Goal: Information Seeking & Learning: Learn about a topic

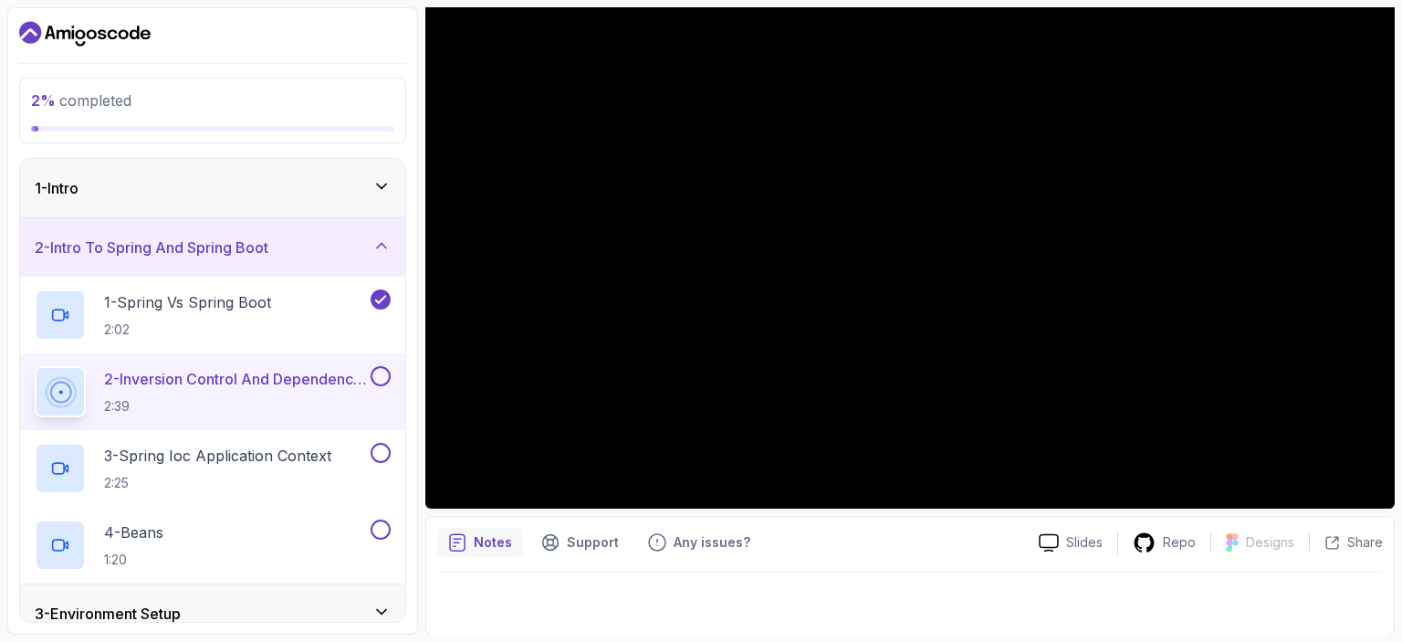
scroll to position [183, 0]
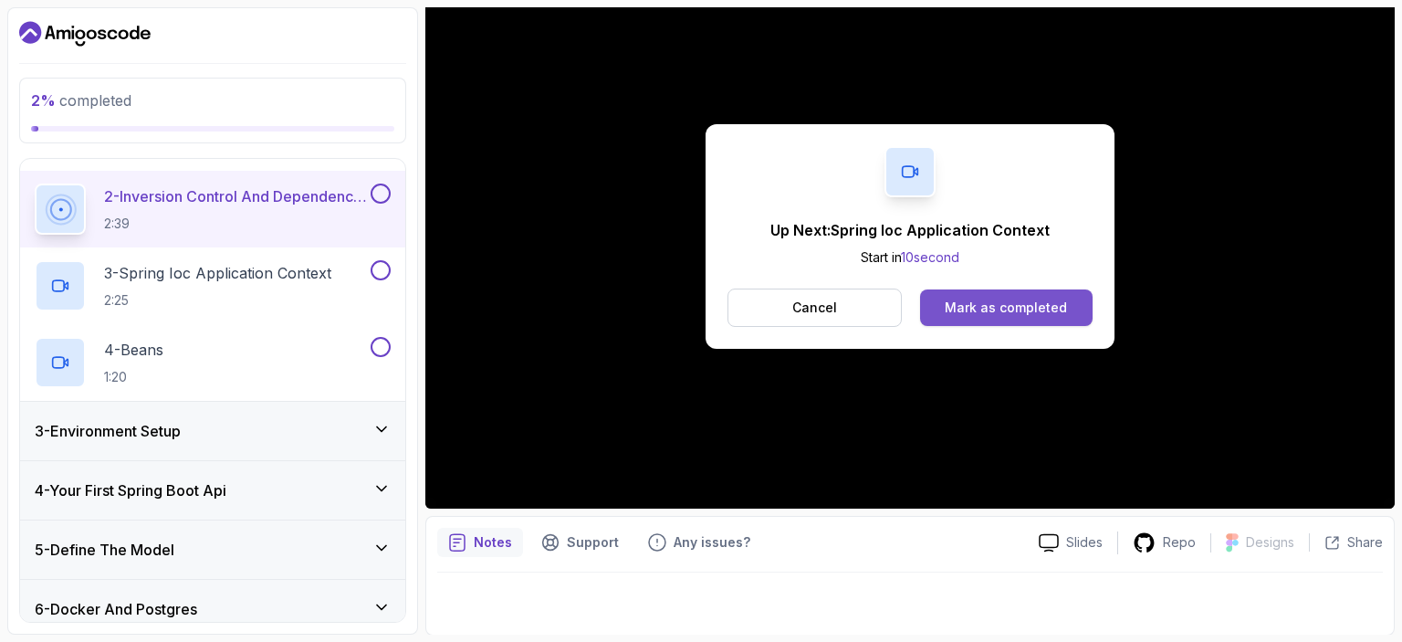
click at [1008, 310] on div "Mark as completed" at bounding box center [1006, 308] width 122 height 18
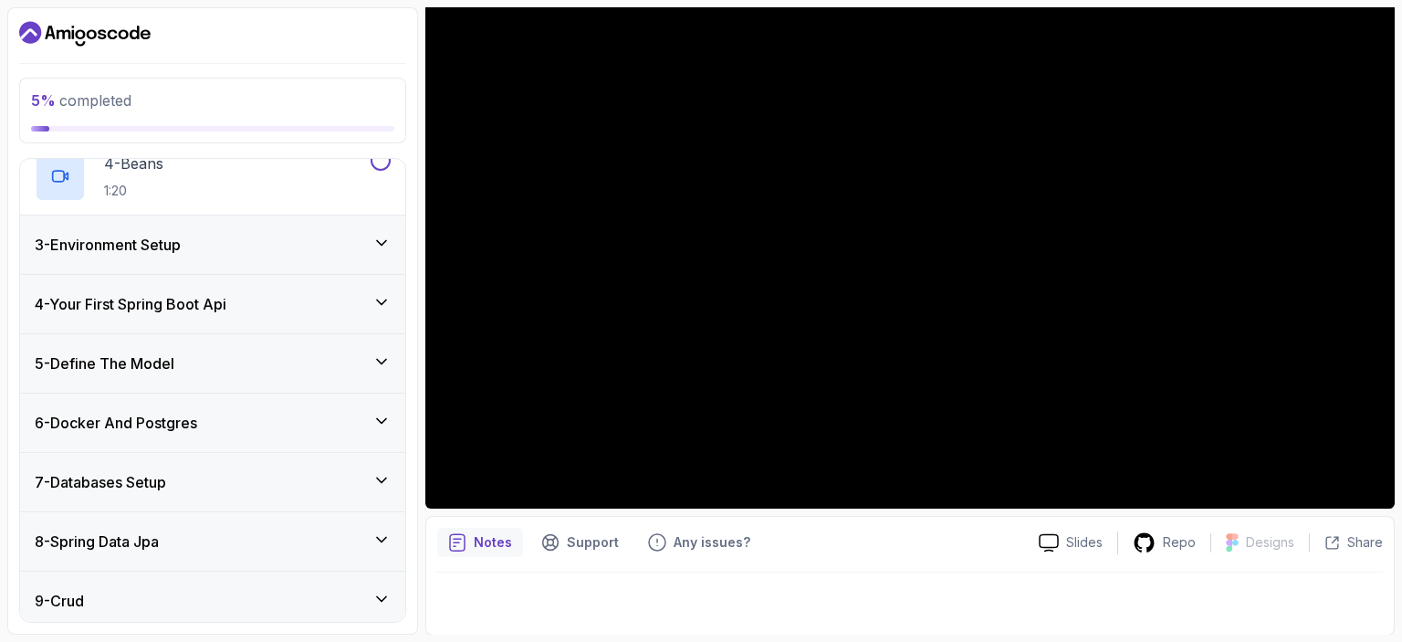
scroll to position [278, 0]
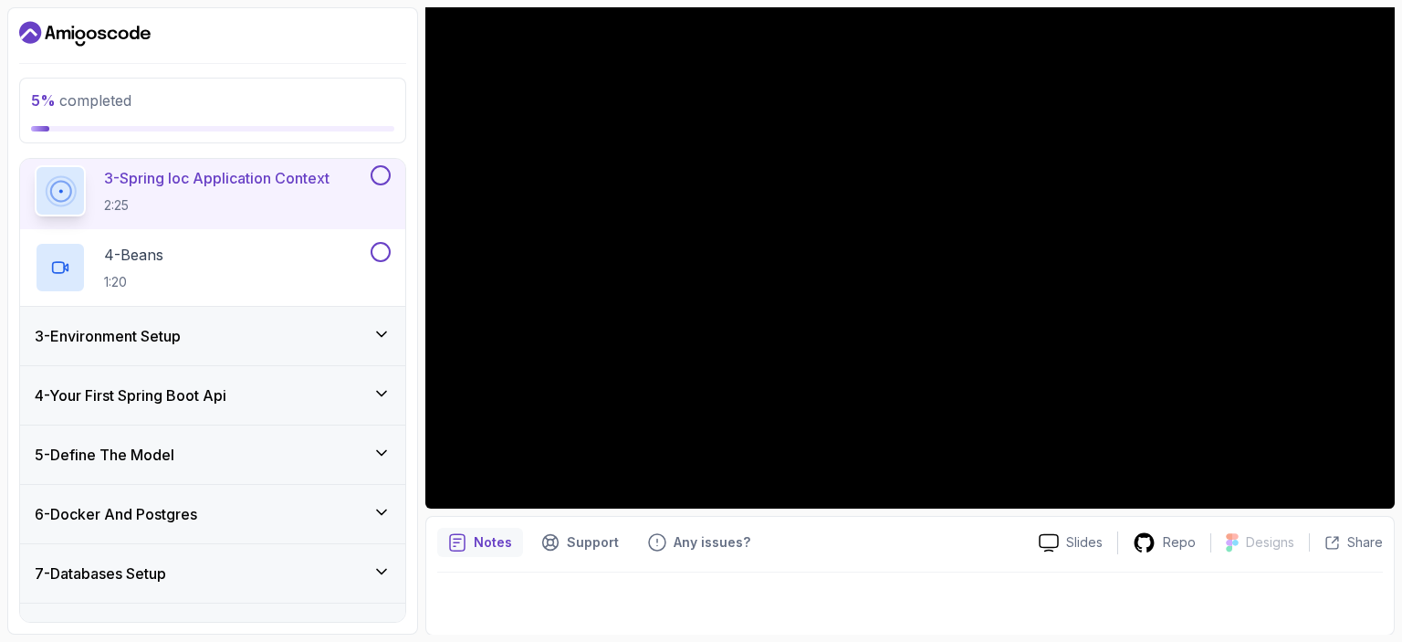
click at [383, 325] on icon at bounding box center [381, 334] width 18 height 18
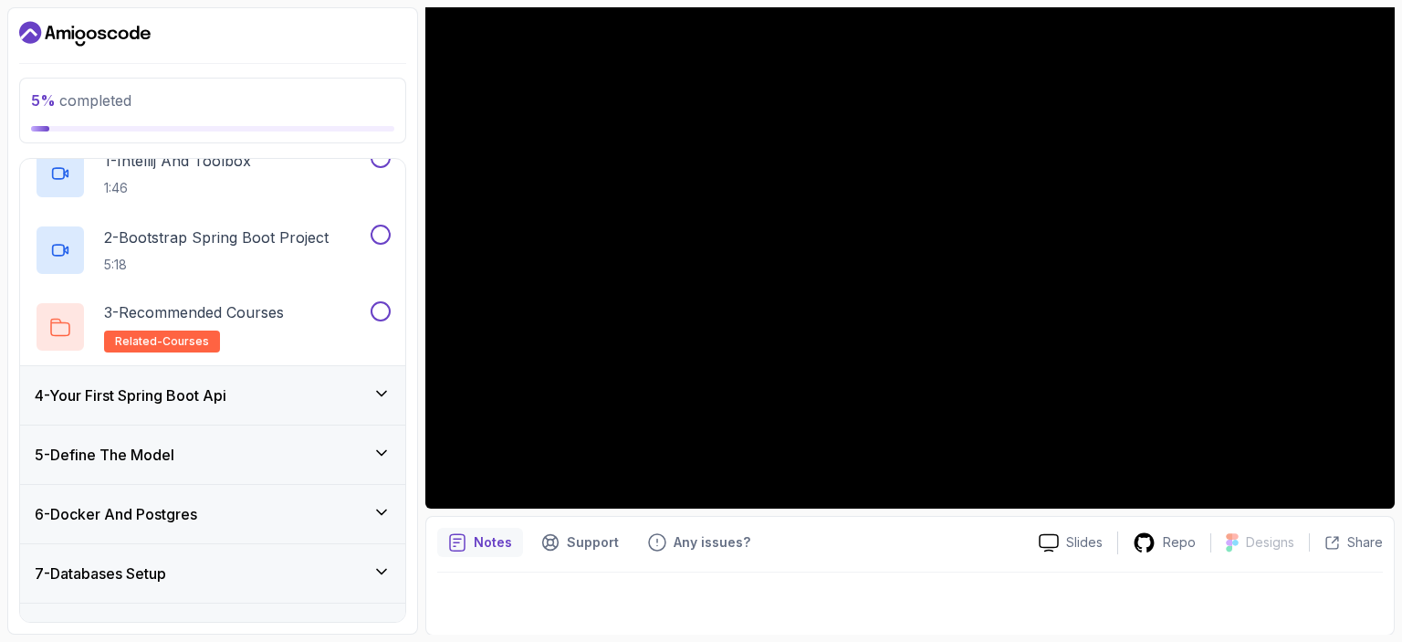
scroll to position [292, 0]
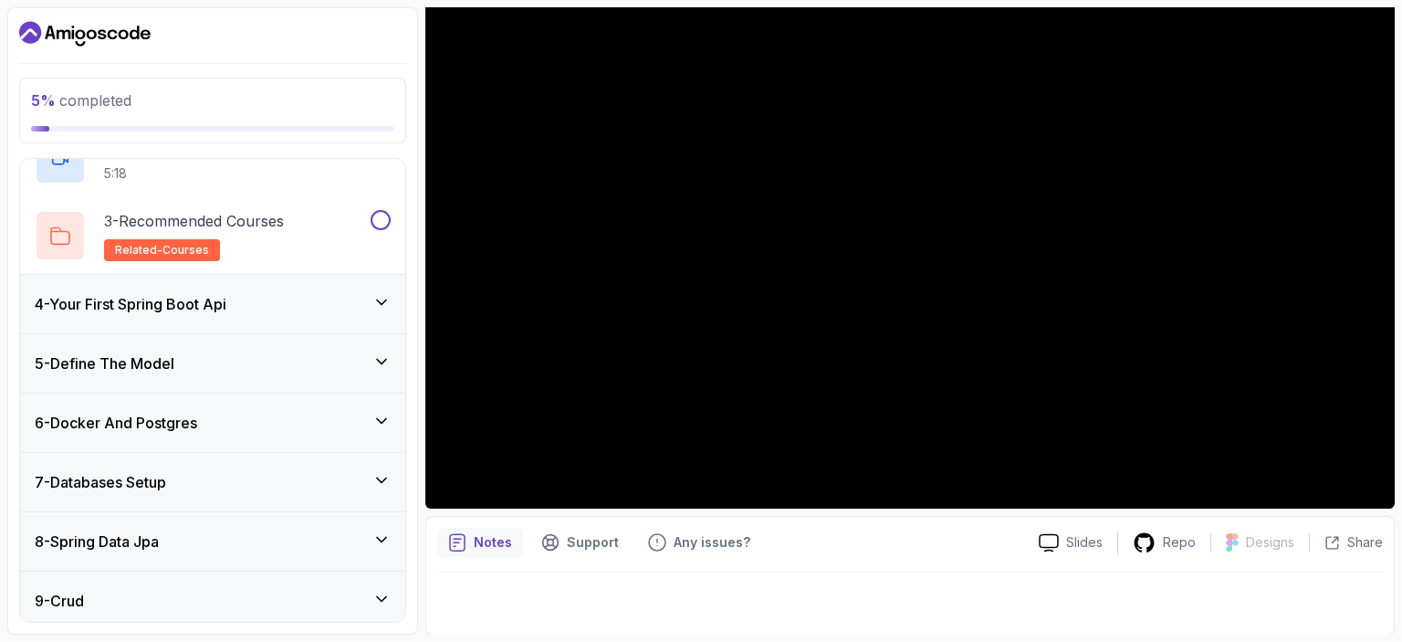
click at [369, 294] on div "4 - Your First Spring Boot Api" at bounding box center [213, 304] width 356 height 22
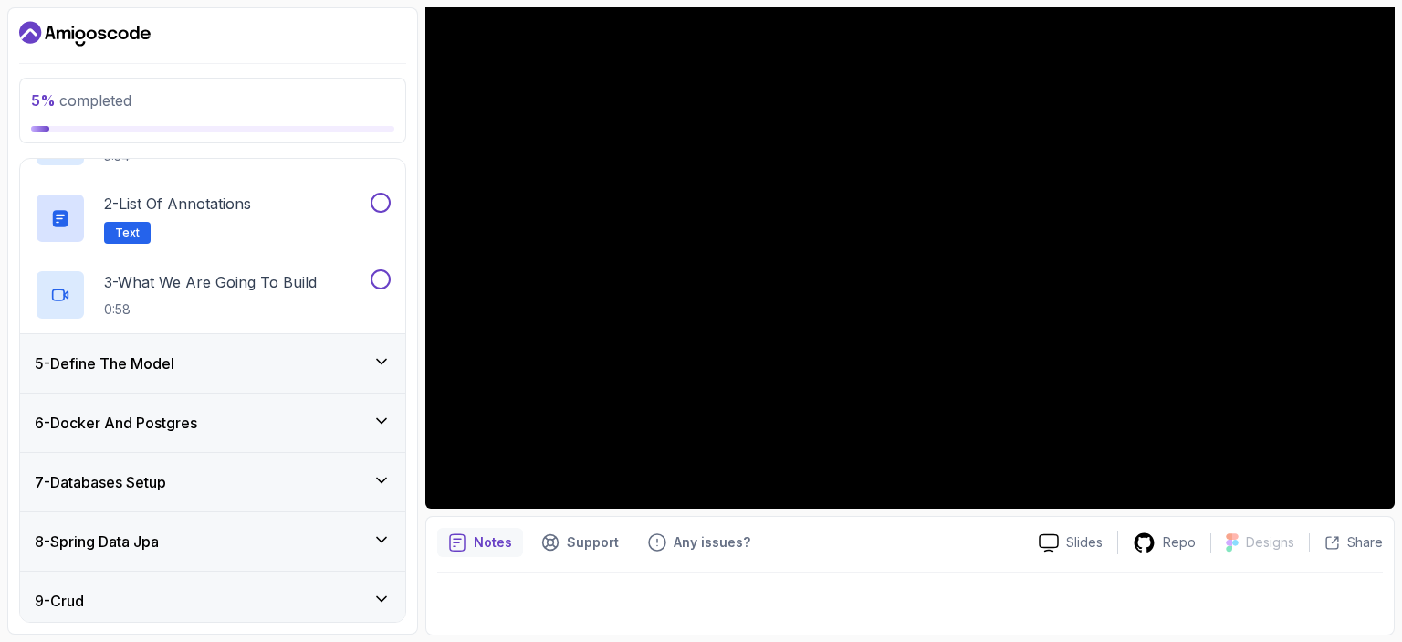
scroll to position [383, 0]
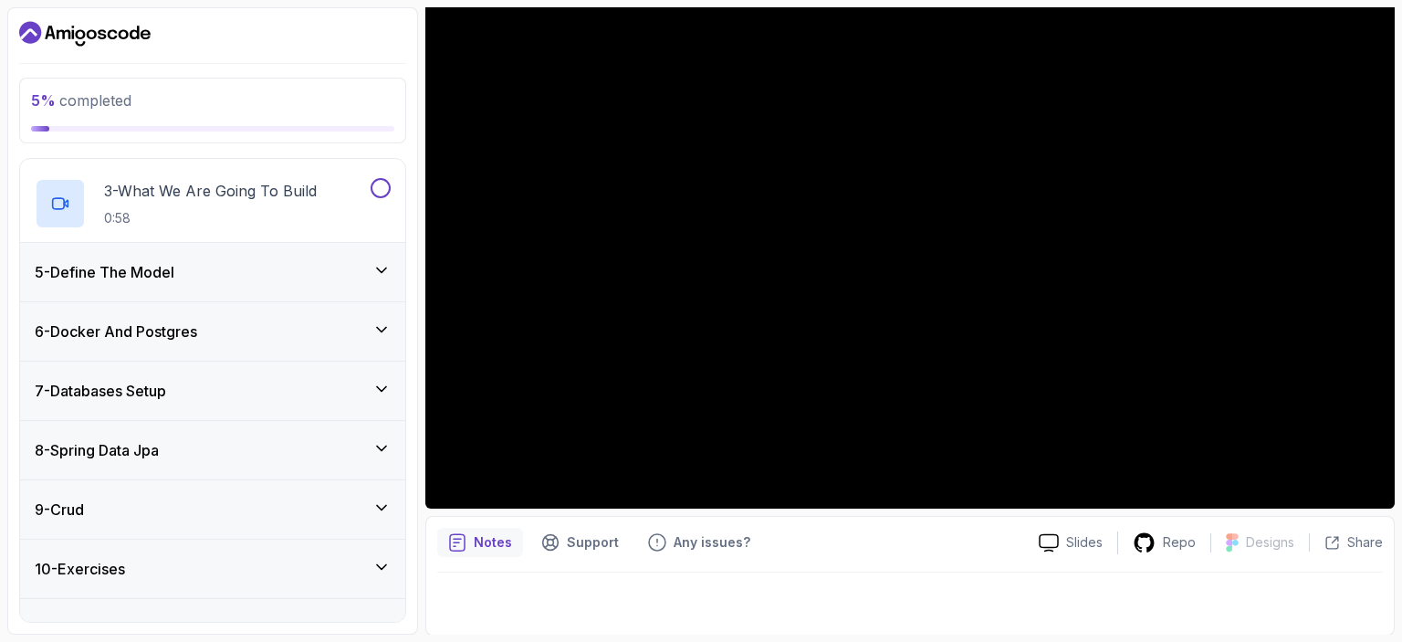
click at [367, 272] on div "5 - Define The Model" at bounding box center [213, 272] width 356 height 22
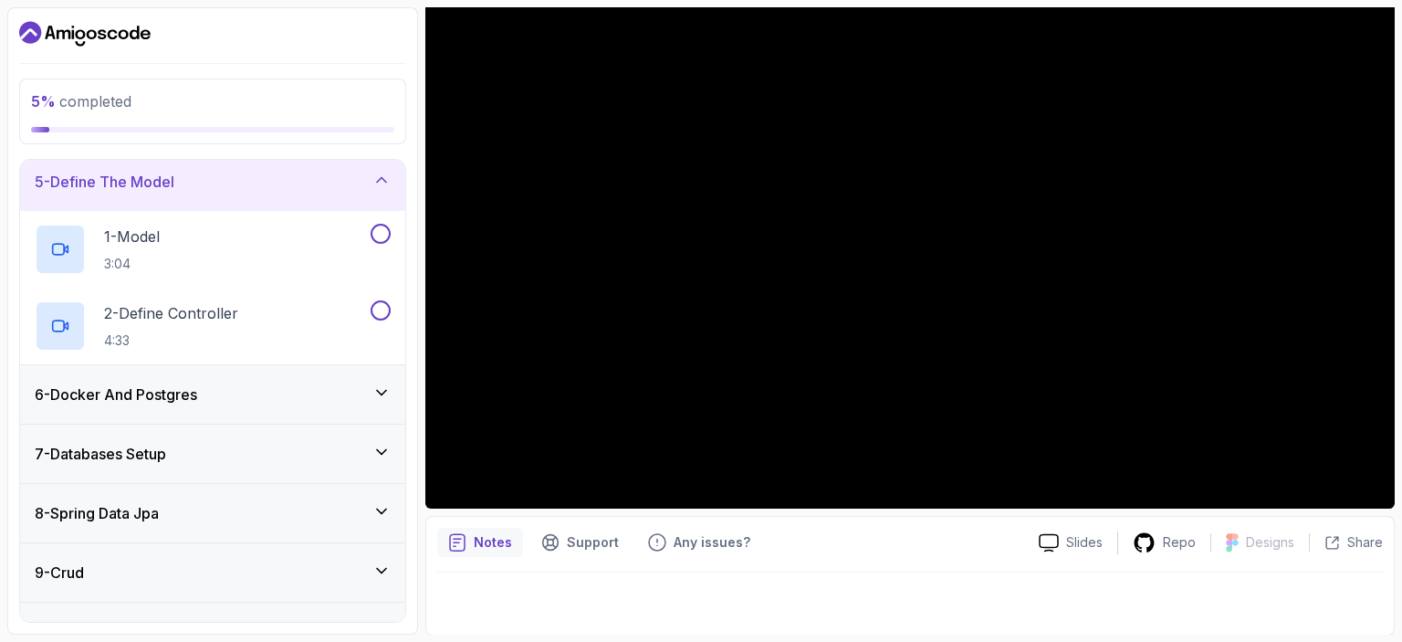
scroll to position [245, 0]
click at [365, 410] on div "6 - Docker And Postgres" at bounding box center [212, 394] width 385 height 58
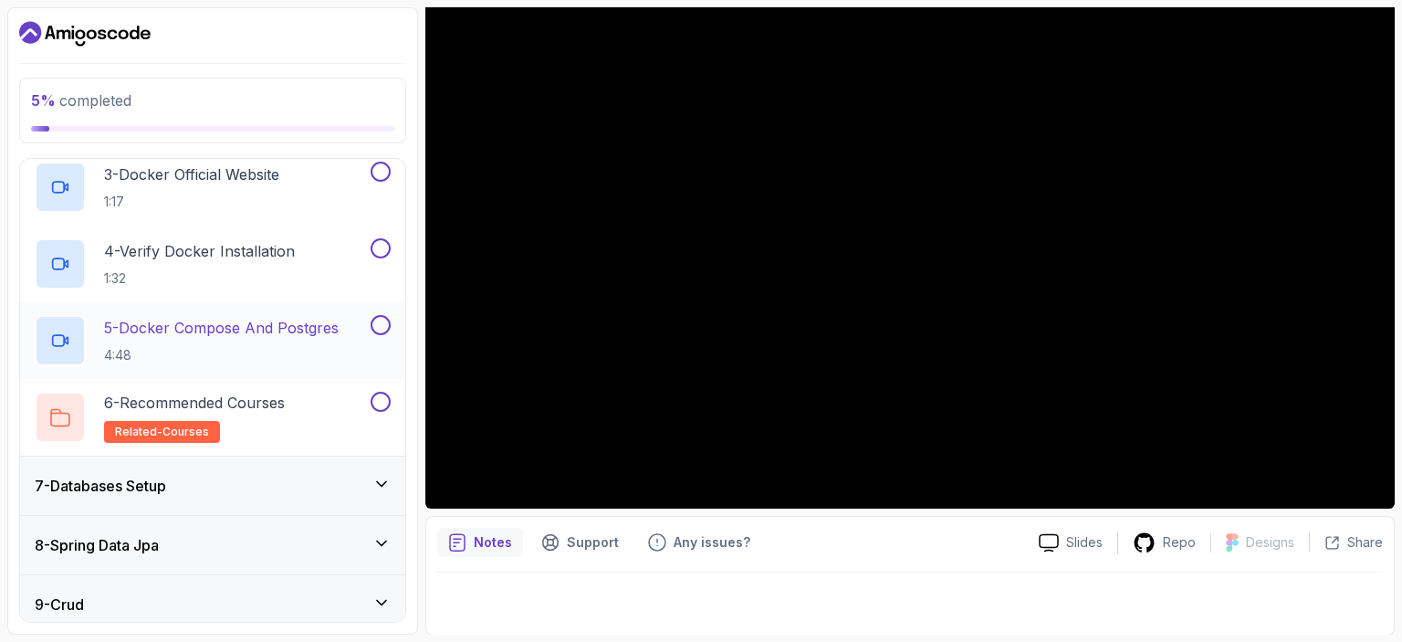
scroll to position [62, 0]
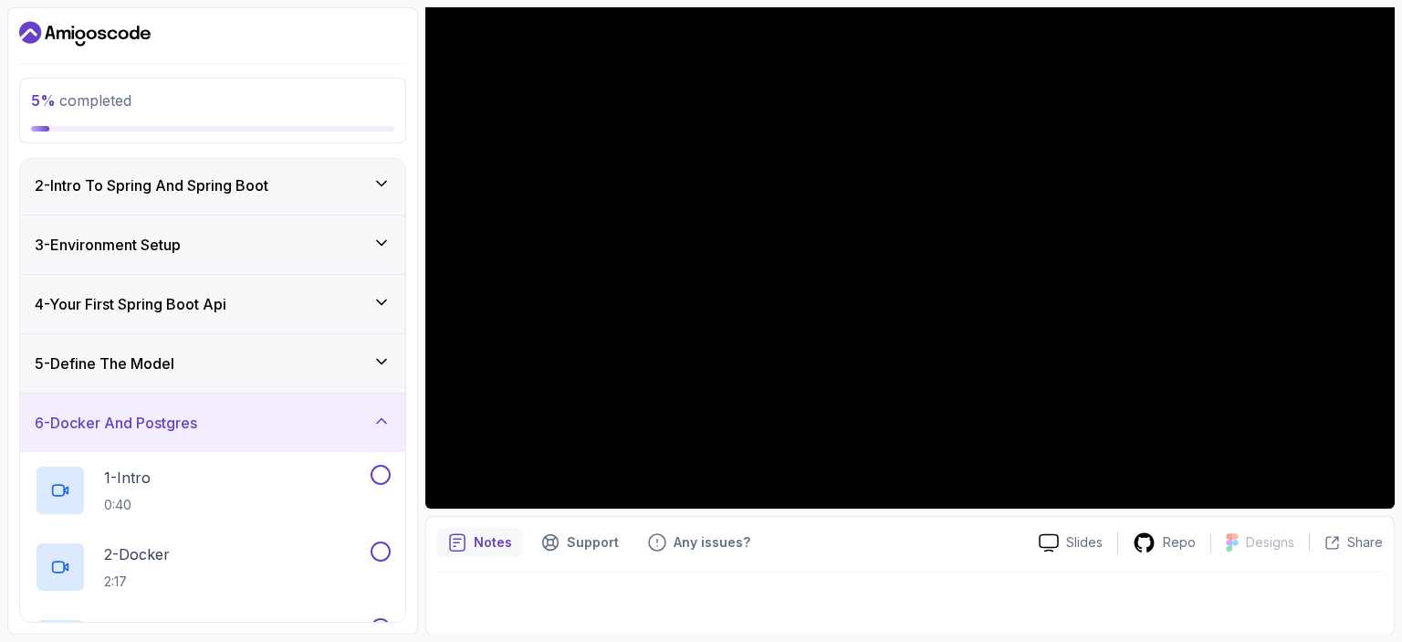
click at [351, 420] on div "6 - Docker And Postgres" at bounding box center [213, 423] width 356 height 22
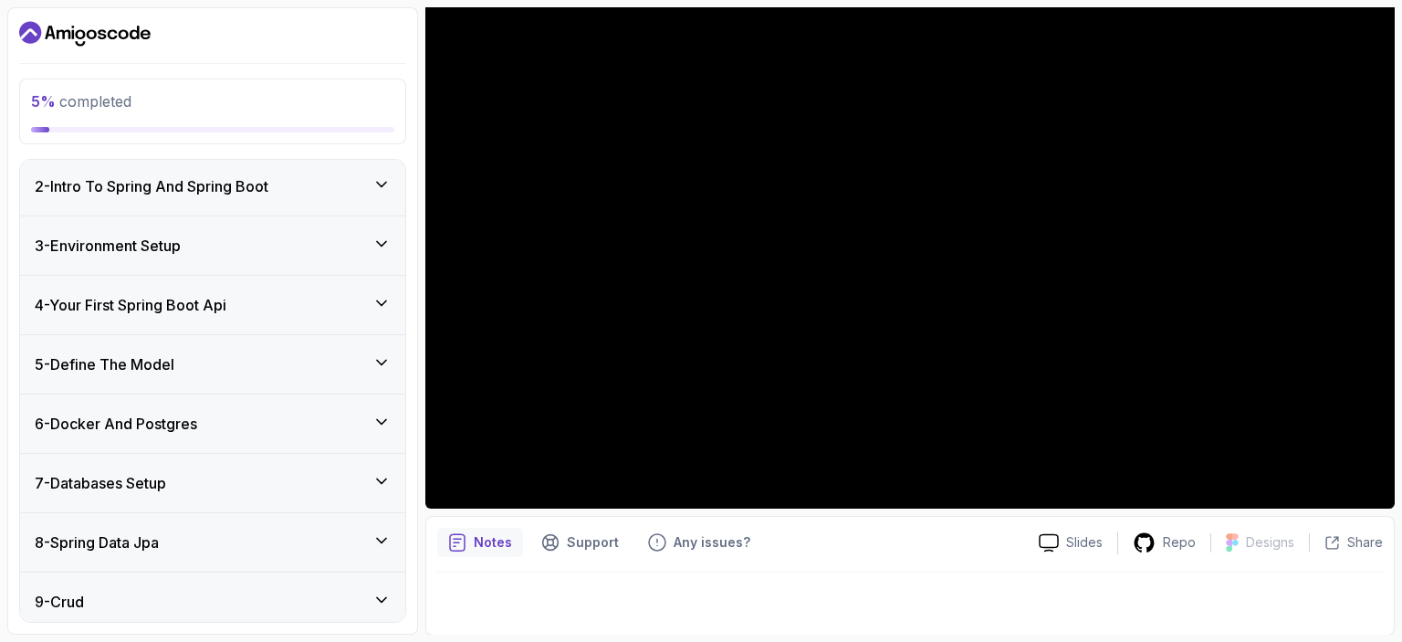
scroll to position [245, 0]
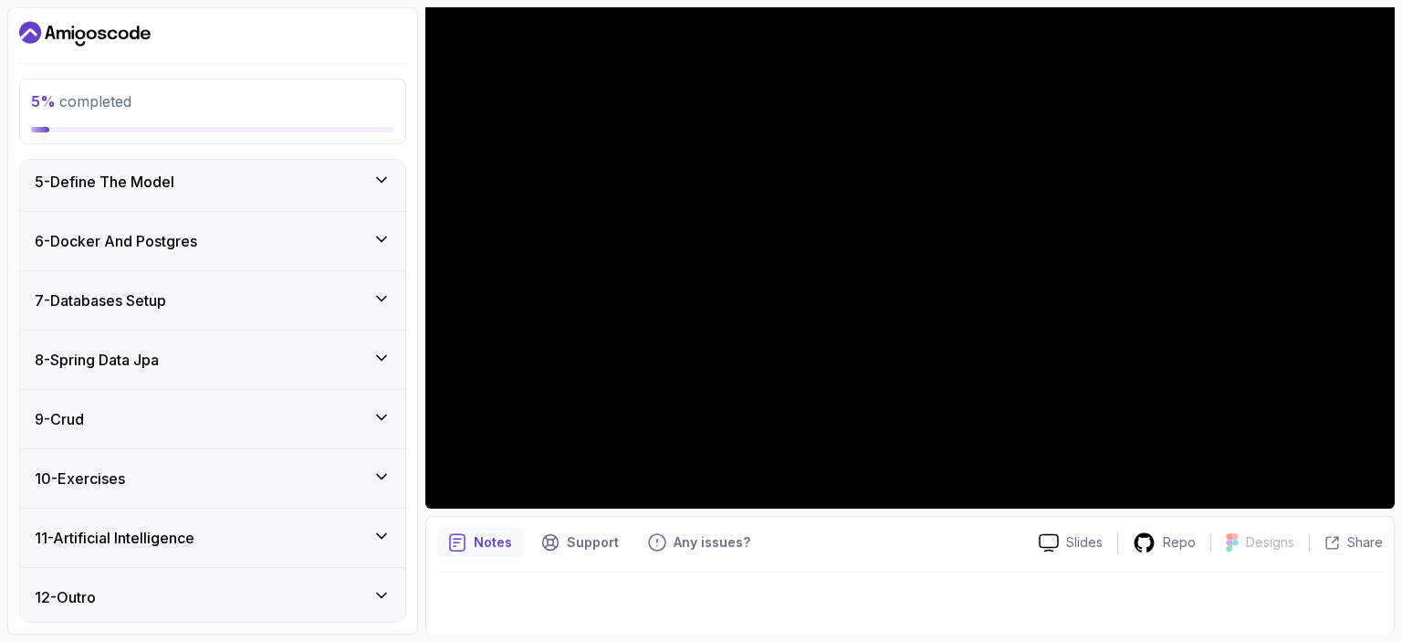
click at [379, 594] on icon at bounding box center [381, 595] width 18 height 18
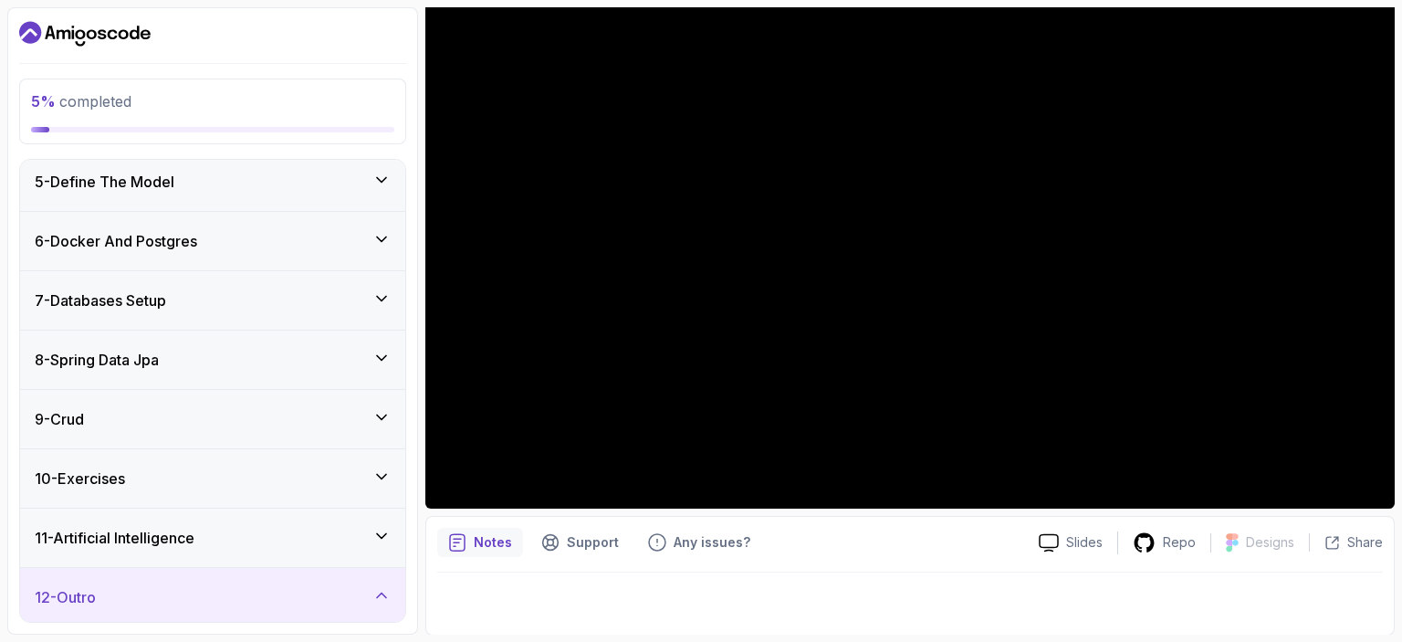
scroll to position [398, 0]
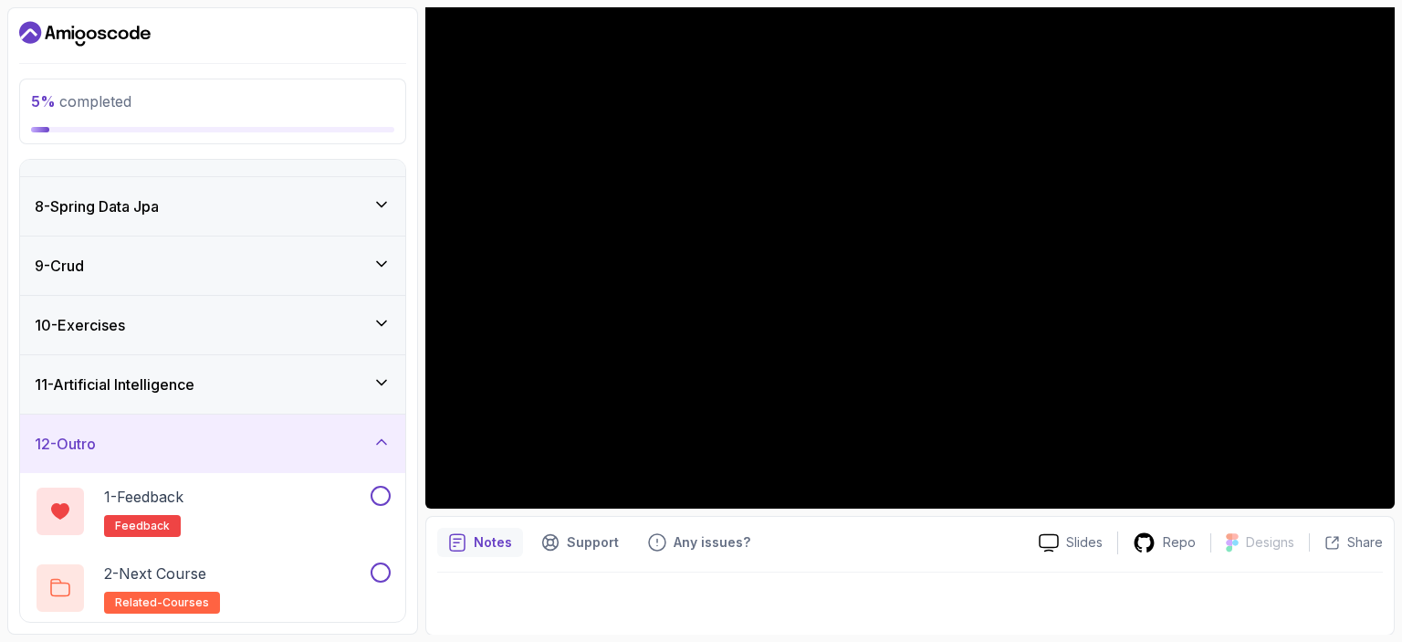
click at [312, 435] on div "12 - Outro" at bounding box center [213, 444] width 356 height 22
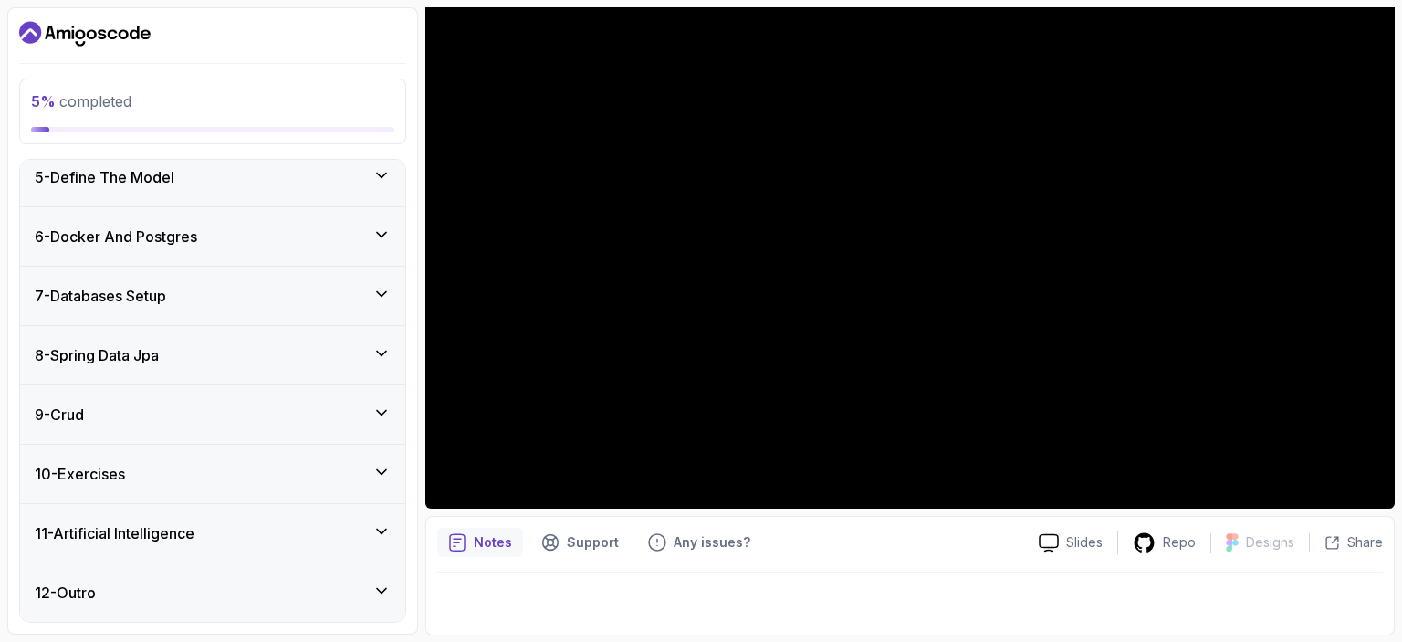
scroll to position [245, 0]
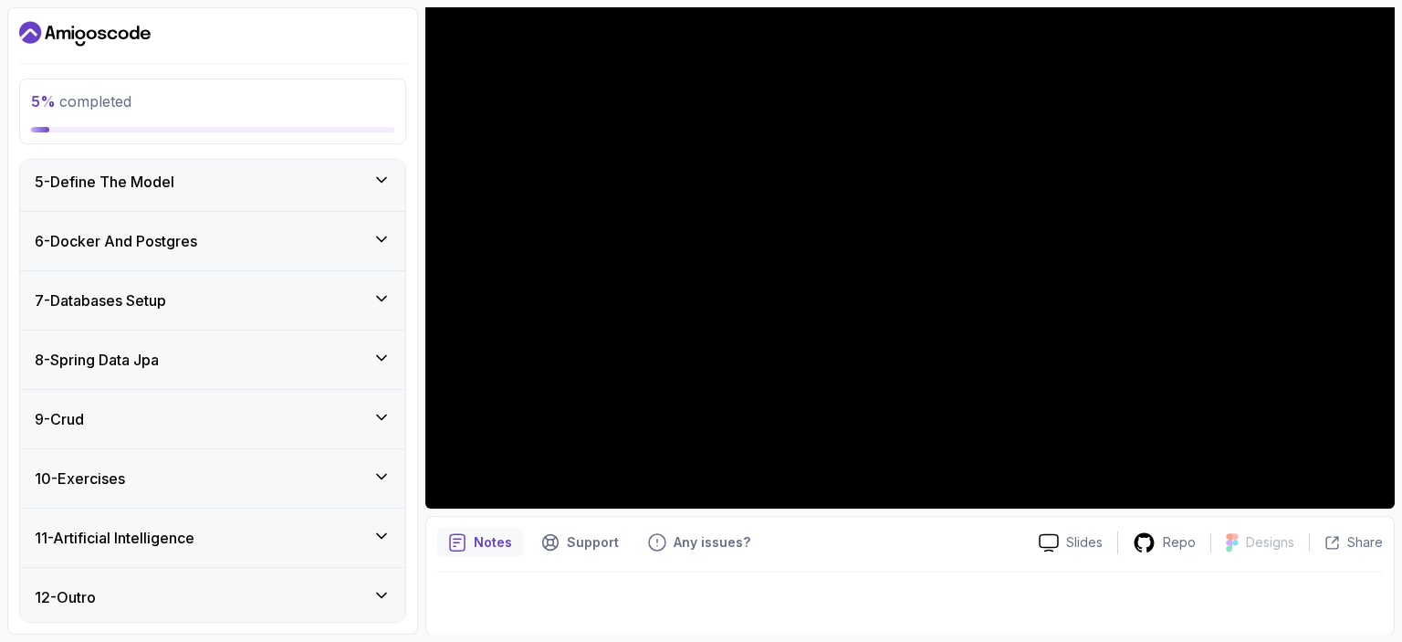
click at [393, 533] on div "11 - Artificial Intelligence" at bounding box center [212, 538] width 385 height 58
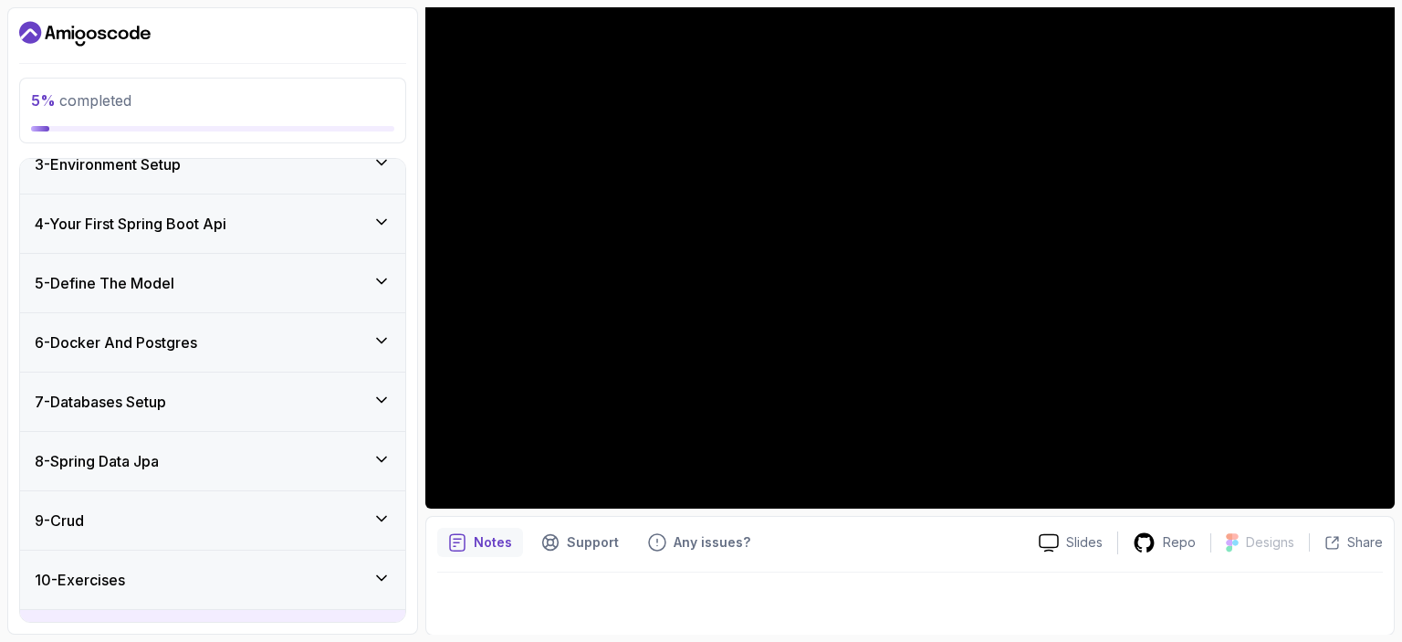
scroll to position [234, 0]
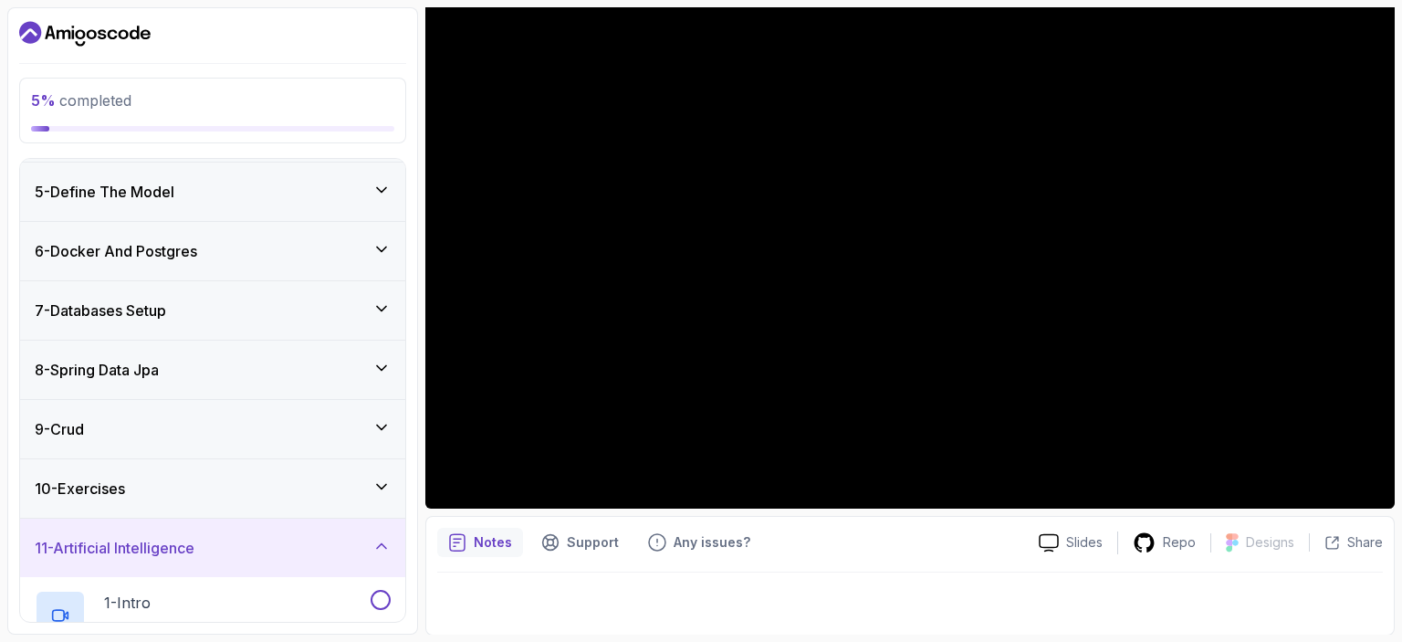
click at [385, 551] on icon at bounding box center [381, 546] width 18 height 18
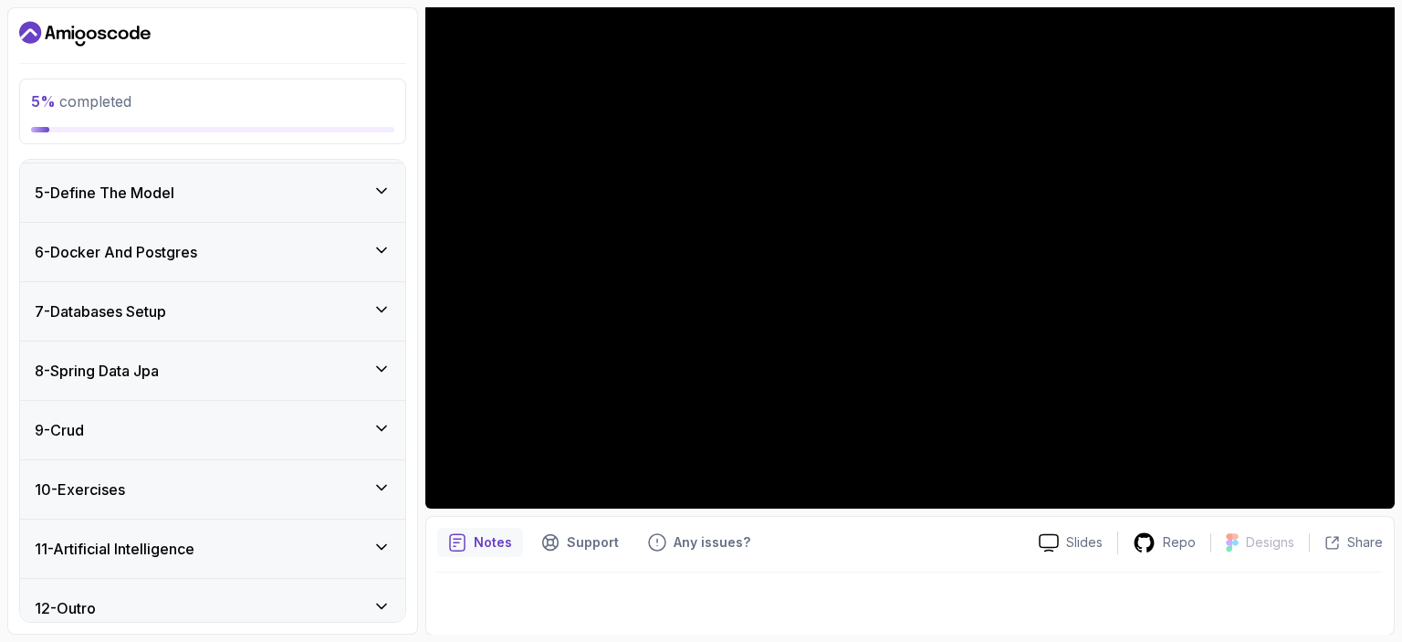
scroll to position [0, 0]
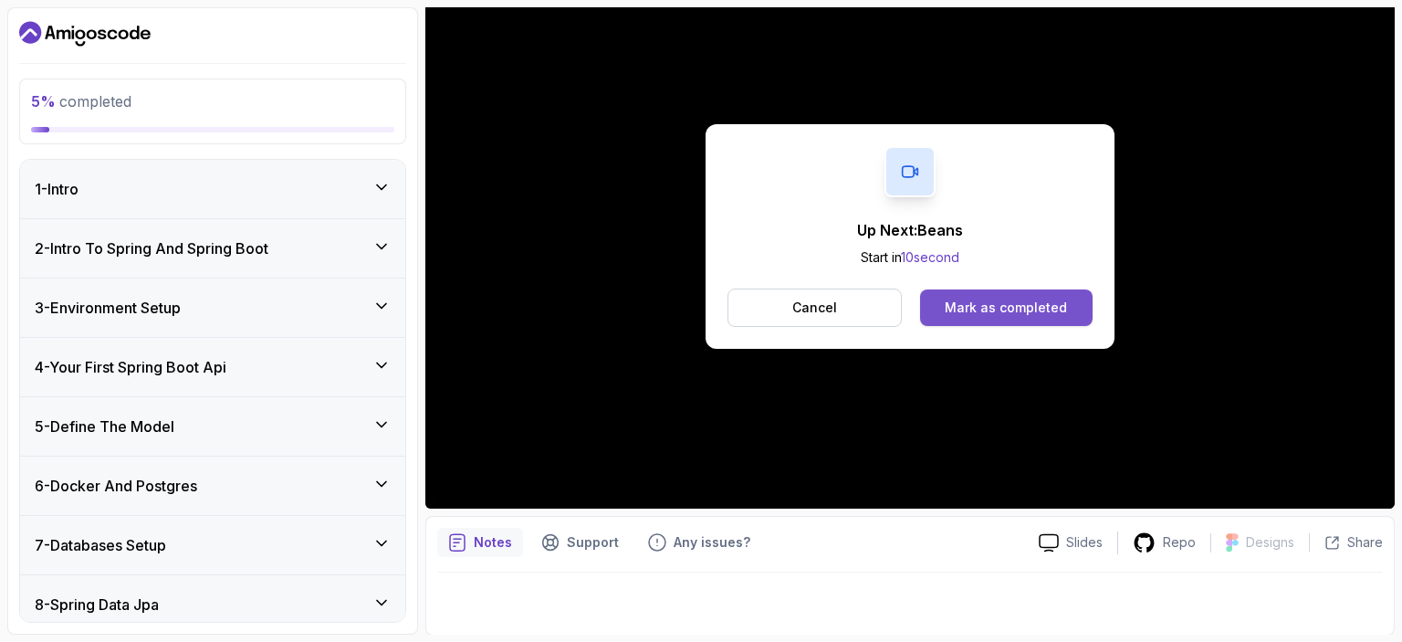
click at [982, 306] on div "Mark as completed" at bounding box center [1006, 308] width 122 height 18
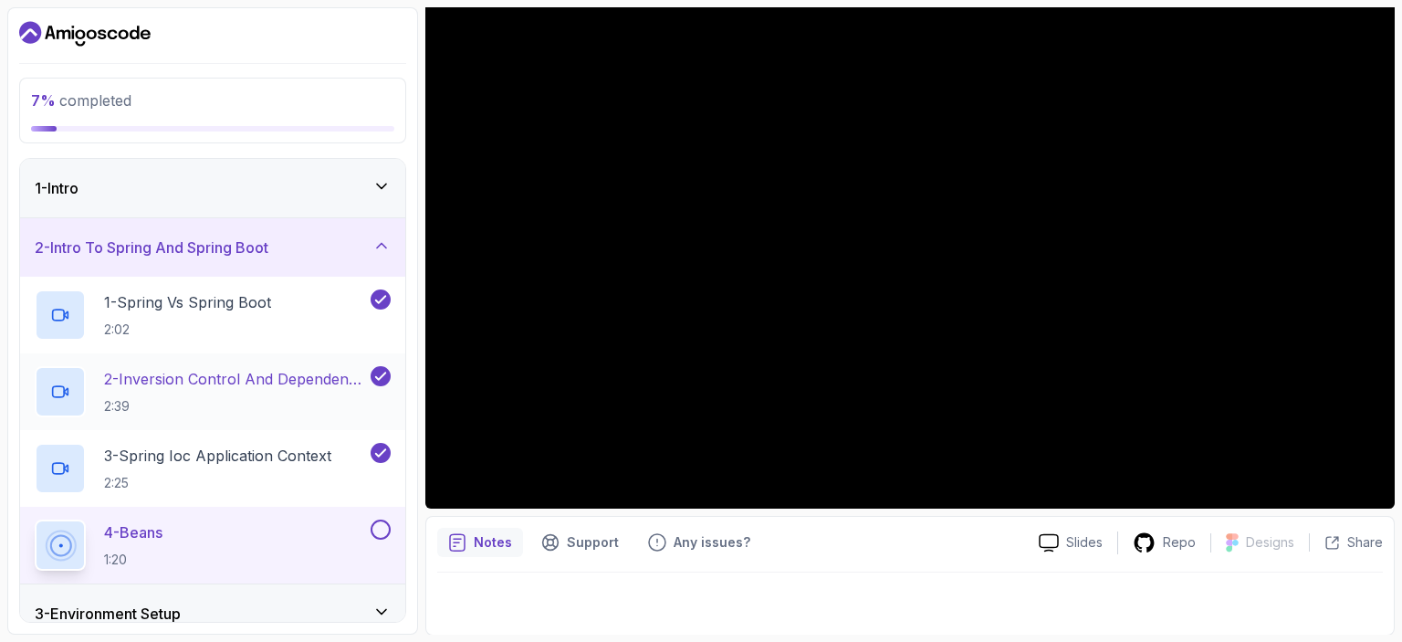
scroll to position [183, 0]
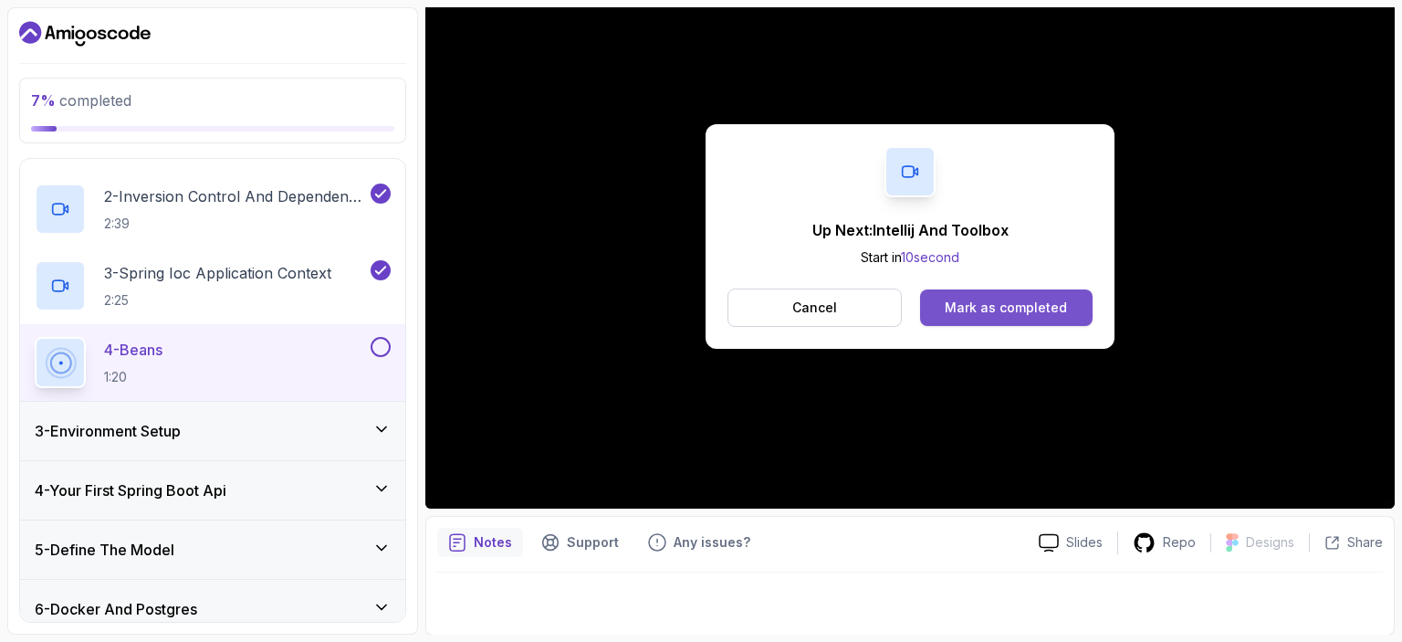
click at [1012, 309] on div "Mark as completed" at bounding box center [1006, 308] width 122 height 18
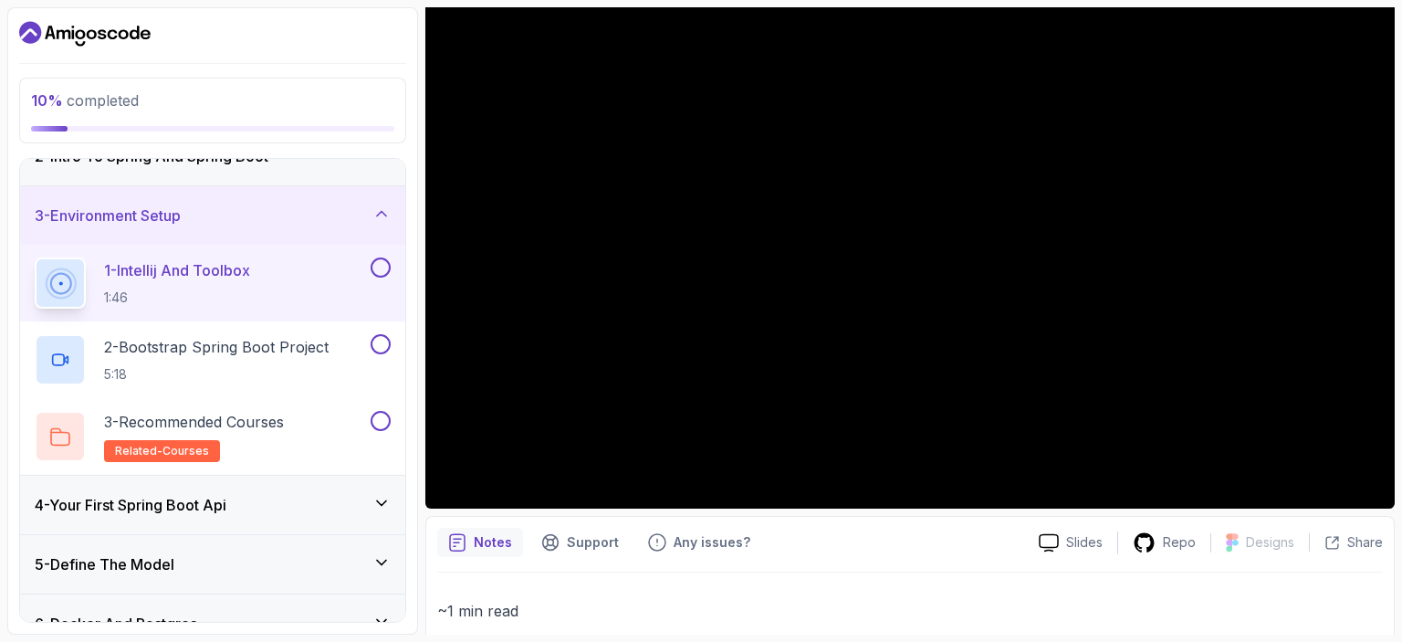
scroll to position [108, 0]
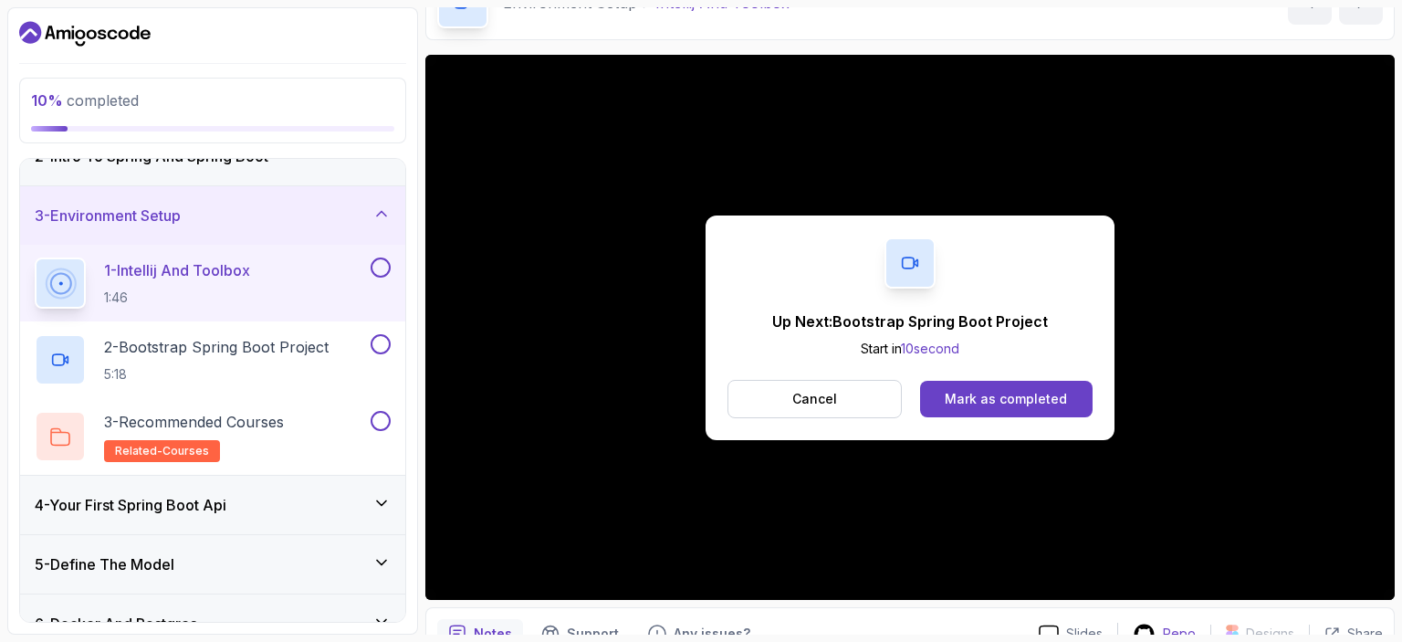
click at [975, 393] on div "Mark as completed" at bounding box center [1006, 399] width 122 height 18
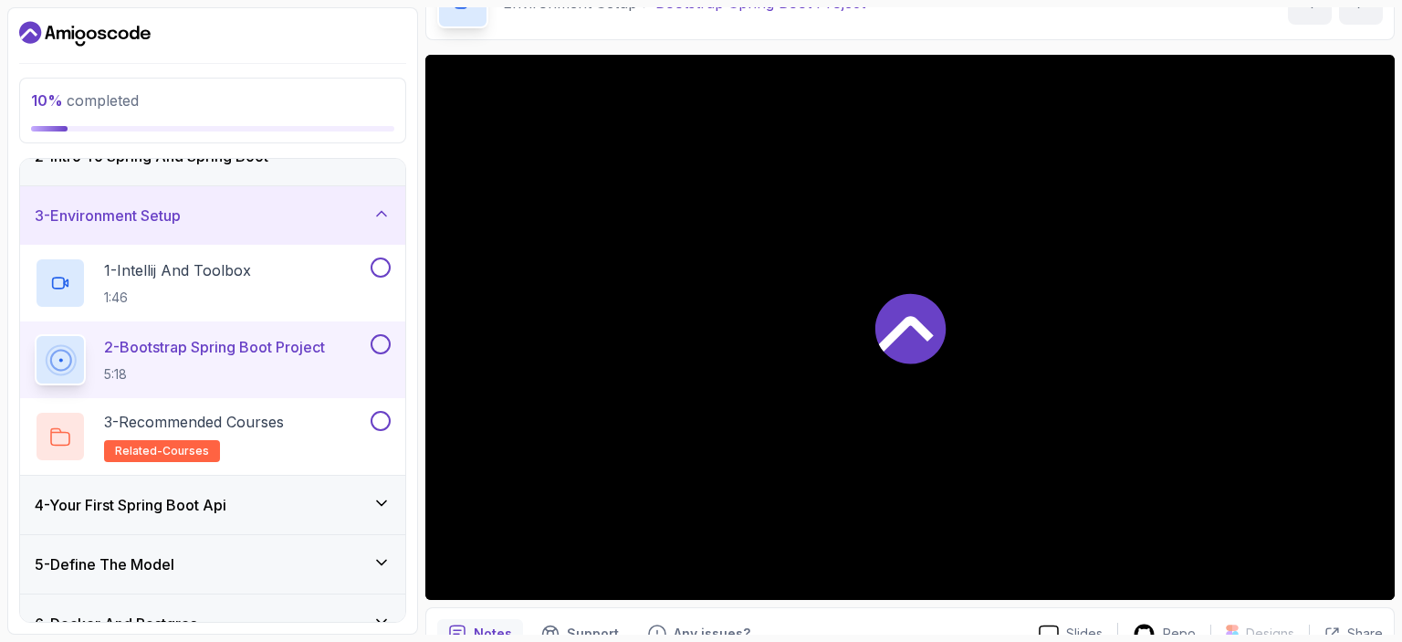
click at [251, 507] on div "4 - Your First Spring Boot Api" at bounding box center [213, 505] width 356 height 22
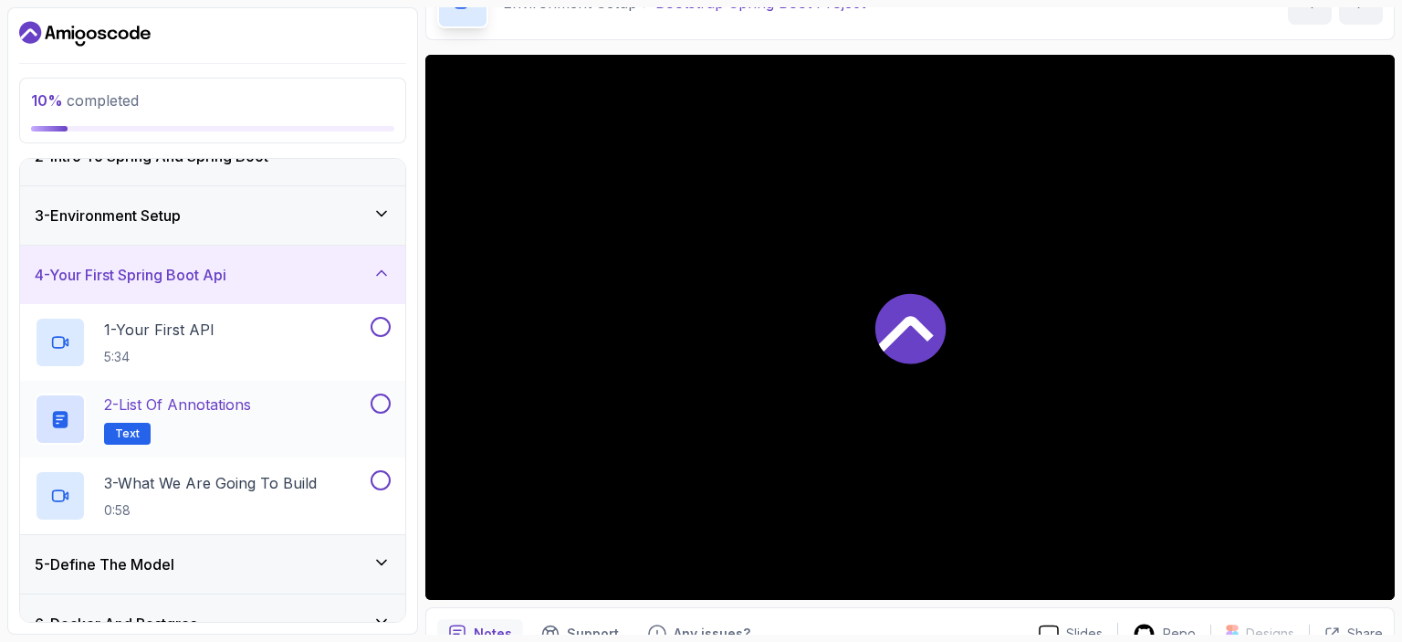
click at [194, 422] on h2 "2 - List of Annotations Text" at bounding box center [177, 418] width 147 height 51
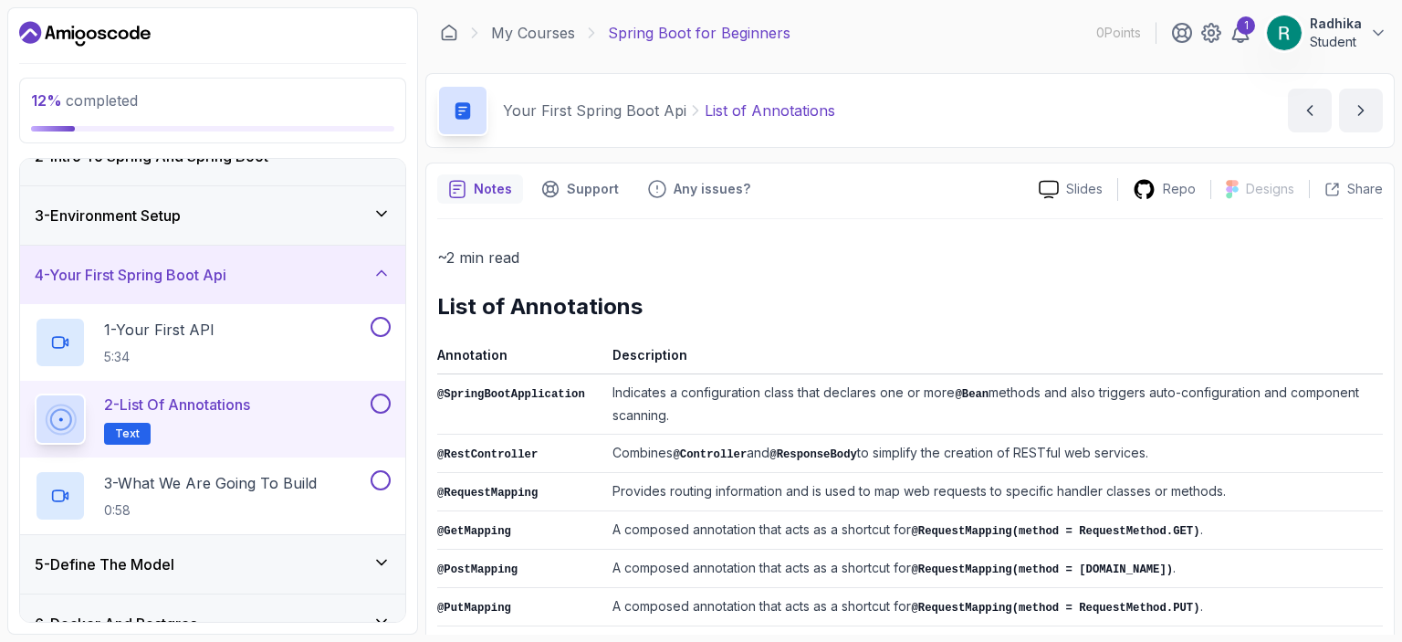
scroll to position [474, 0]
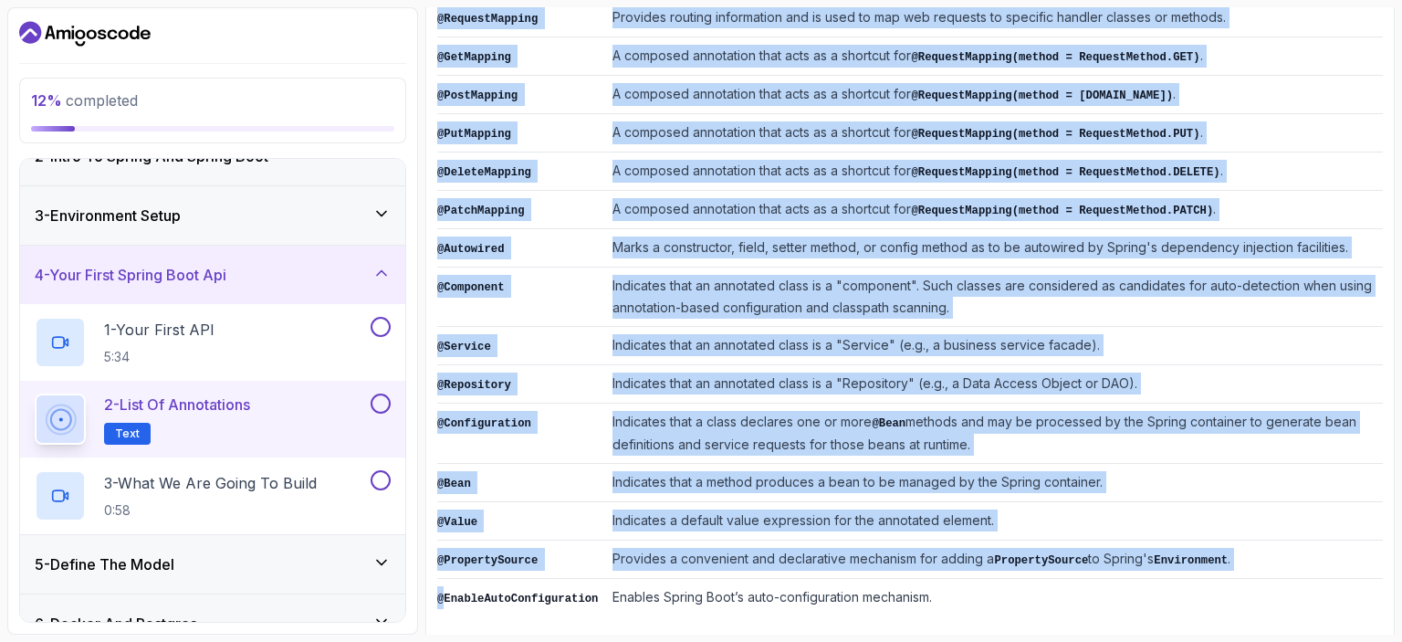
drag, startPoint x: 441, startPoint y: 579, endPoint x: 1174, endPoint y: 551, distance: 733.7
click at [1176, 553] on tbody "@SpringBootApplication Indicates a configuration class that declares one or mor…" at bounding box center [910, 258] width 946 height 717
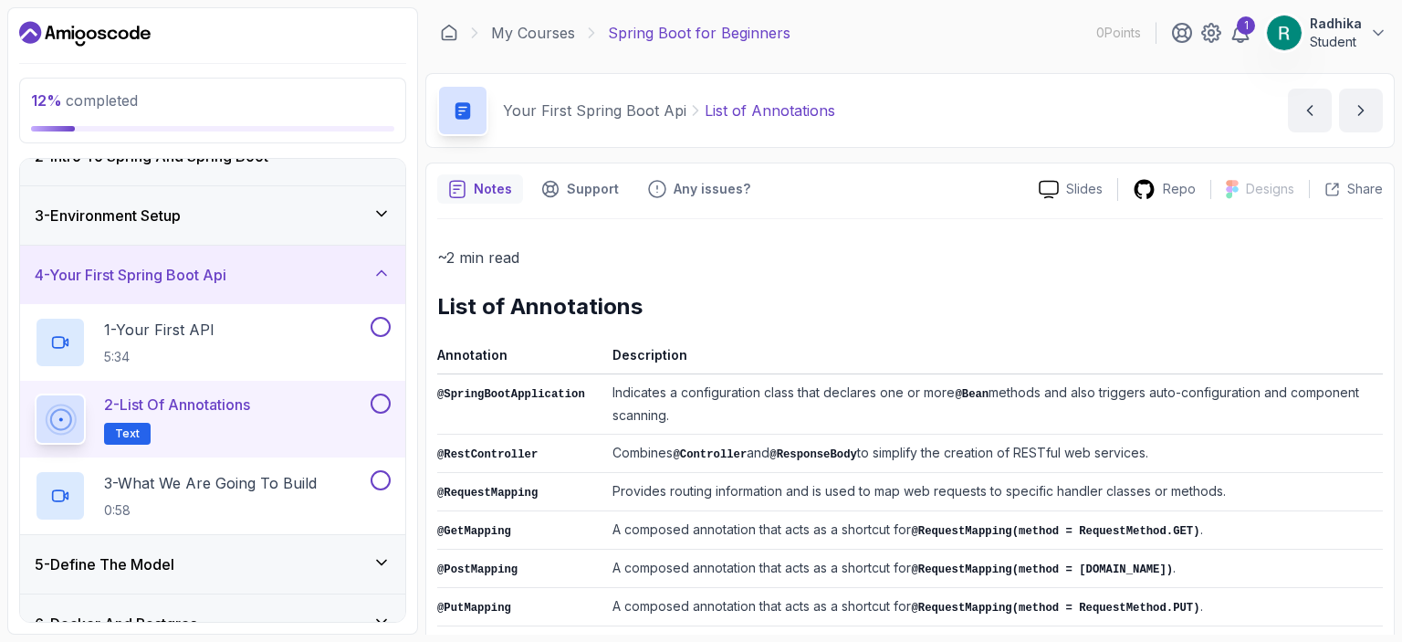
scroll to position [183, 0]
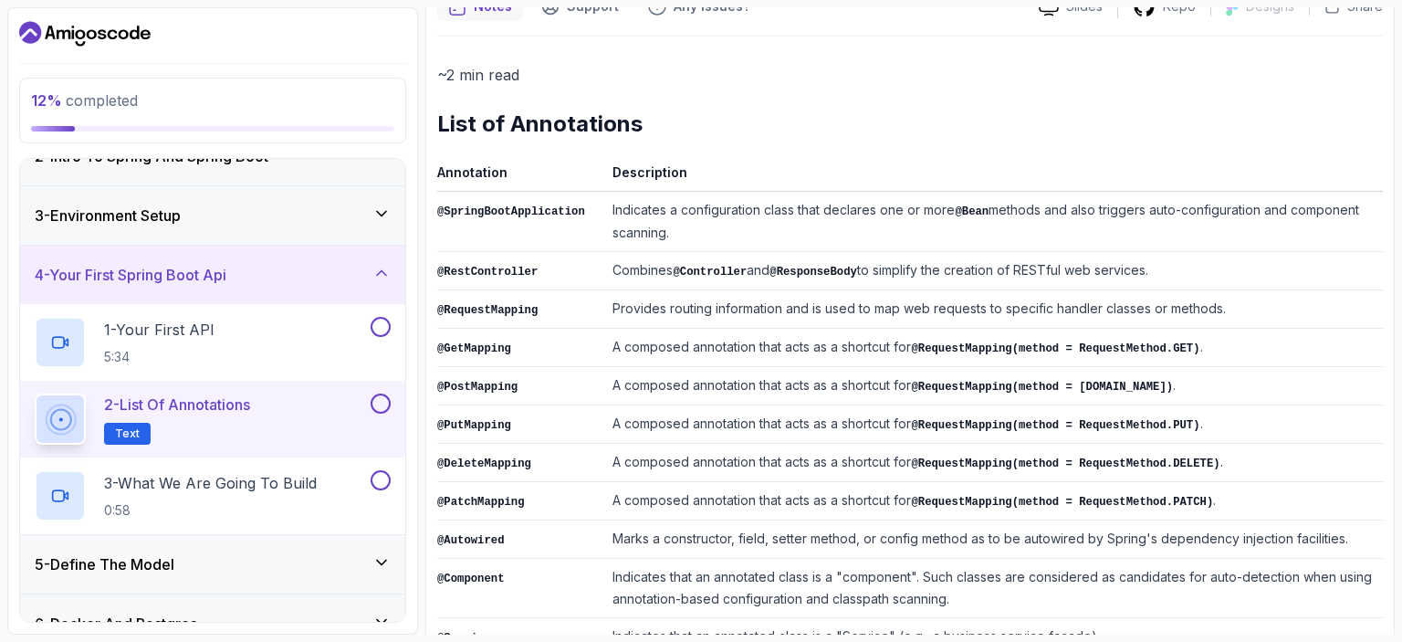
scroll to position [474, 0]
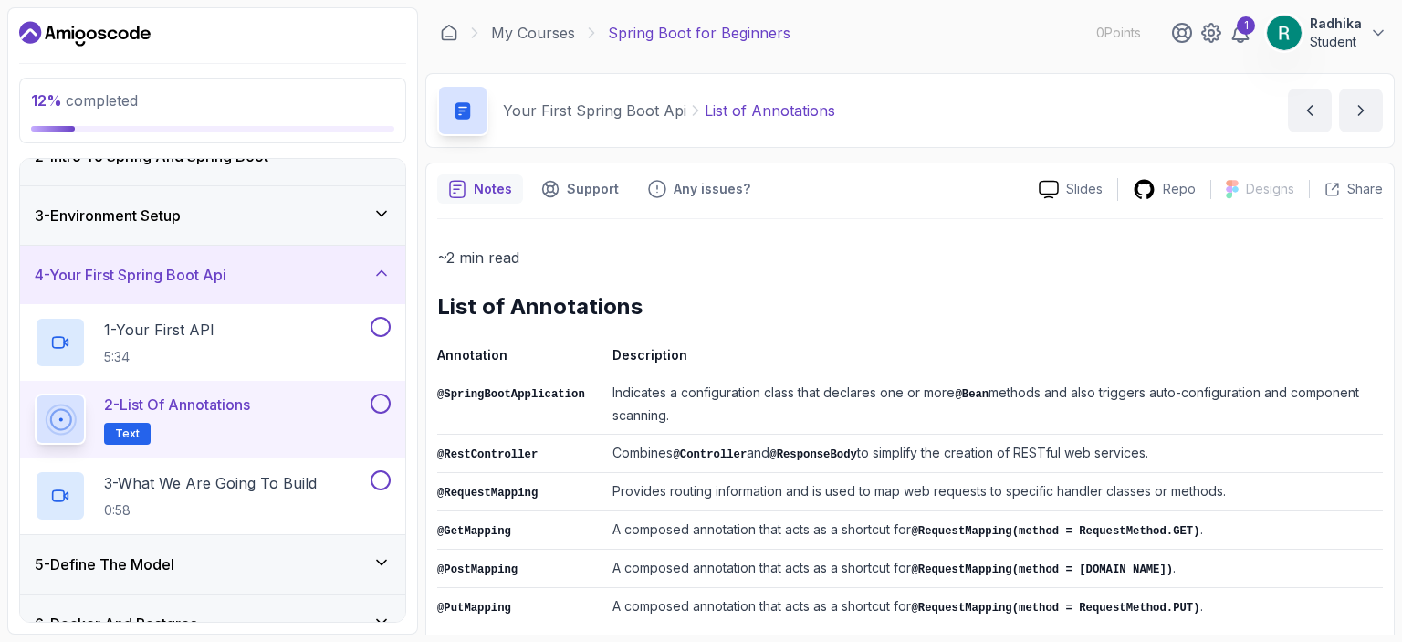
scroll to position [474, 0]
